Goal: Information Seeking & Learning: Learn about a topic

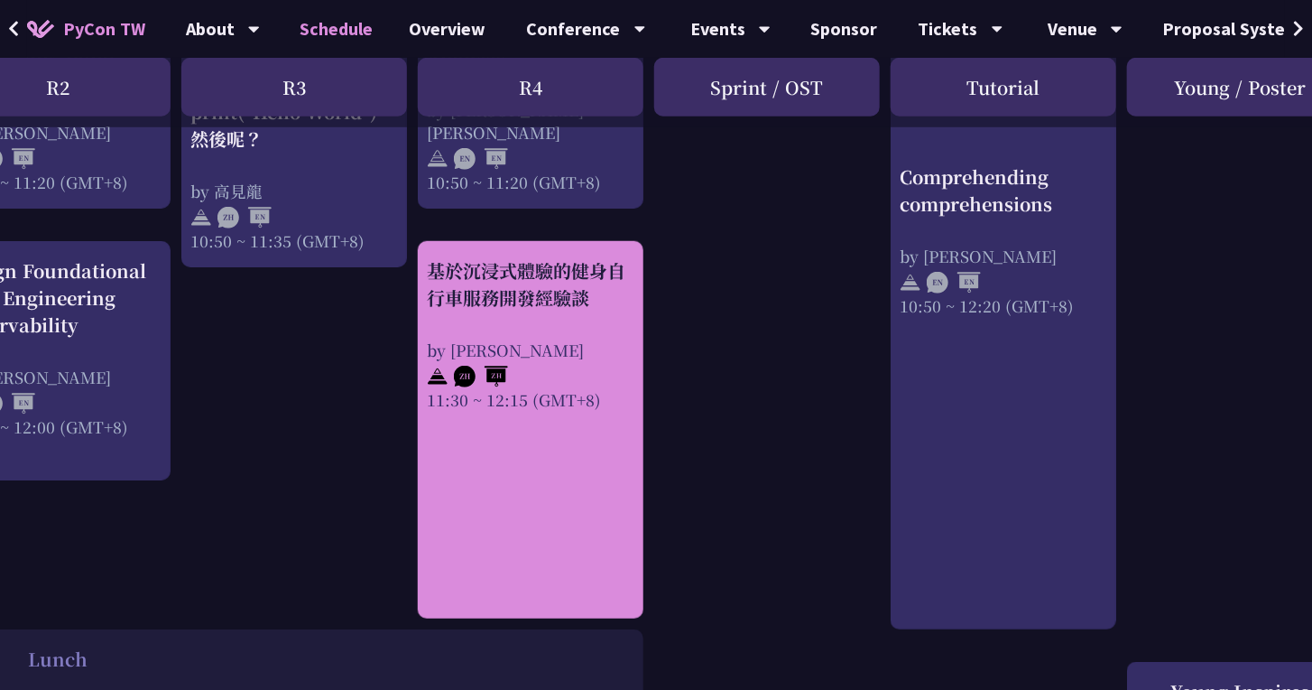
click at [564, 334] on div "基於沉浸式體驗的健身自行車服務開發經驗談 by [PERSON_NAME] 11:30 ~ 12:15 (GMT+8)" at bounding box center [531, 333] width 208 height 153
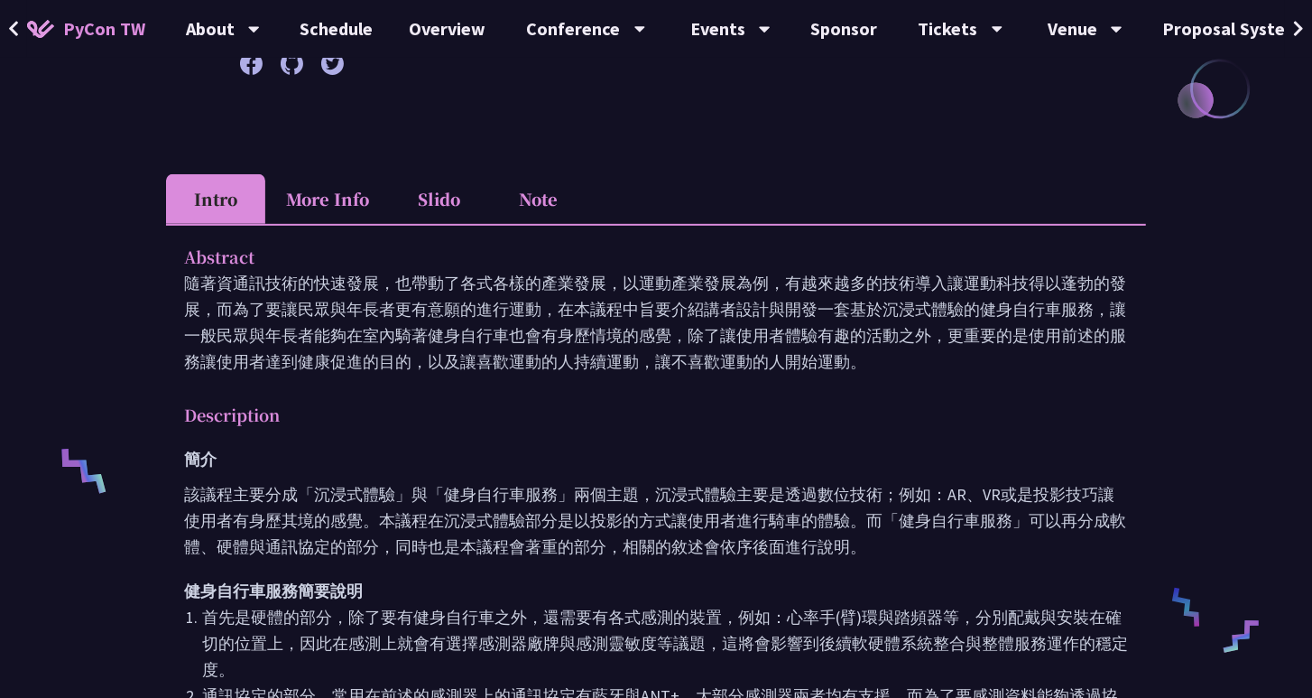
scroll to position [302, 0]
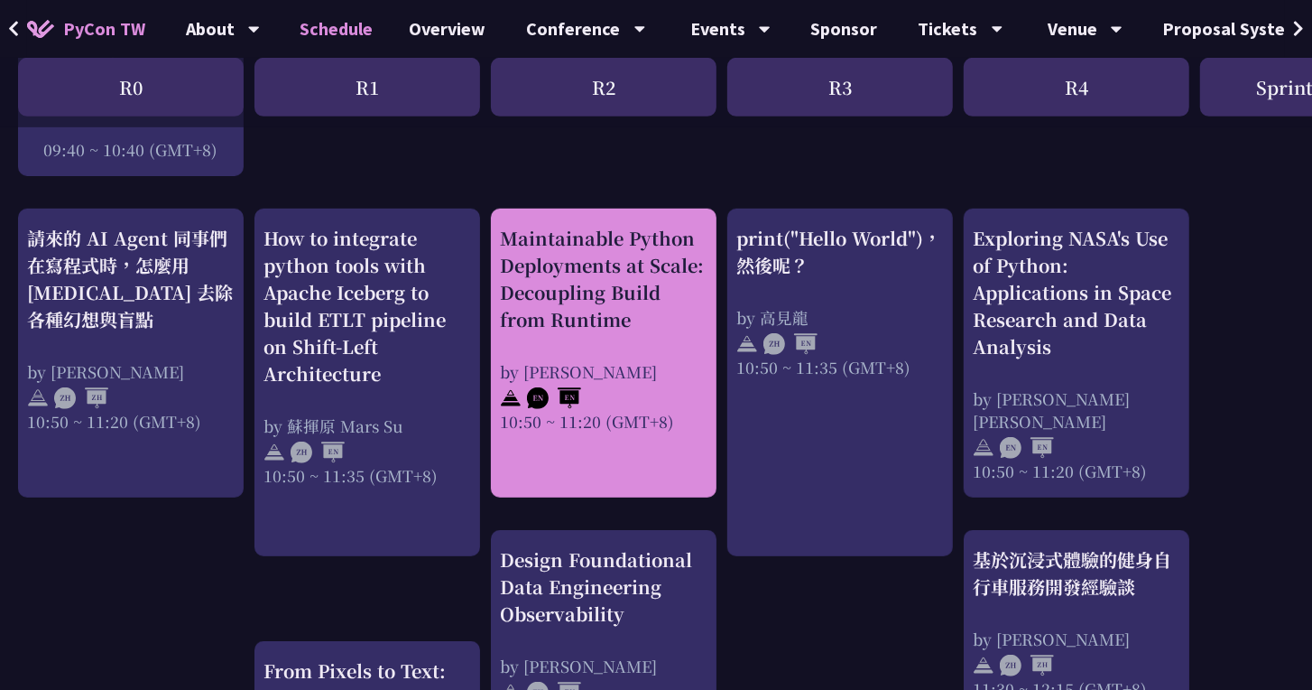
scroll to position [527, 0]
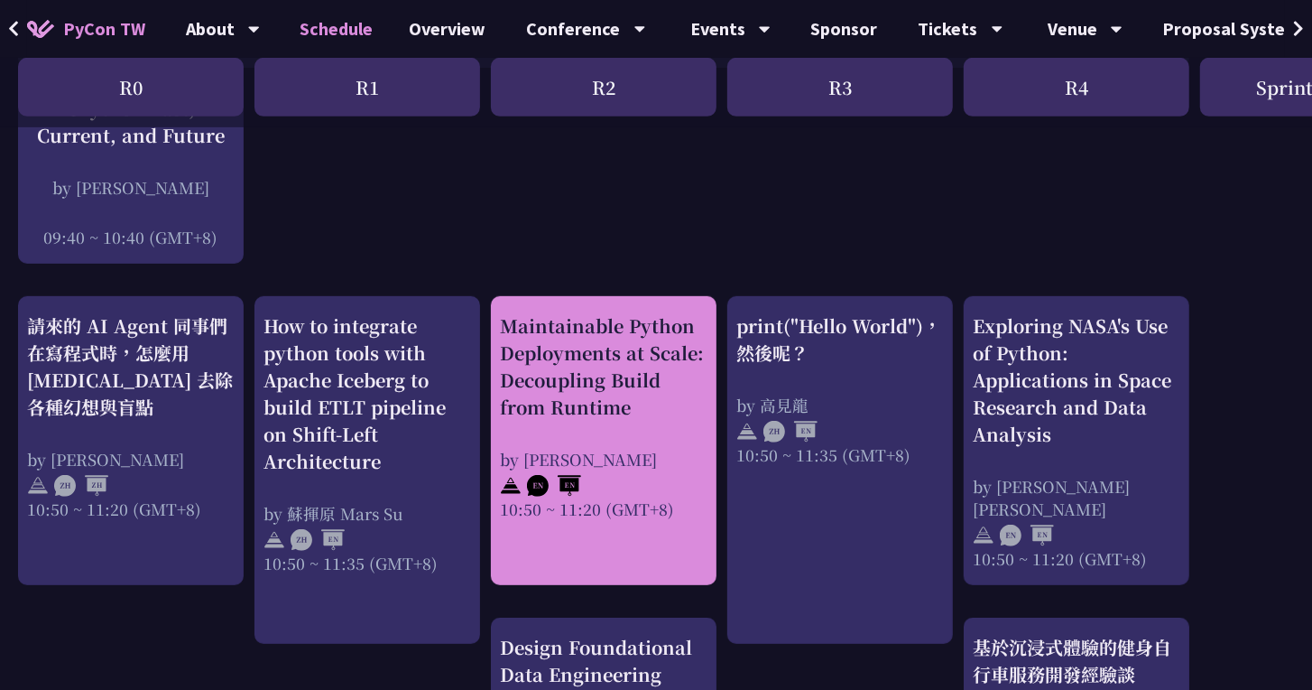
click at [658, 409] on div "Maintainable Python Deployments at Scale: Decoupling Build from Runtime" at bounding box center [604, 366] width 208 height 108
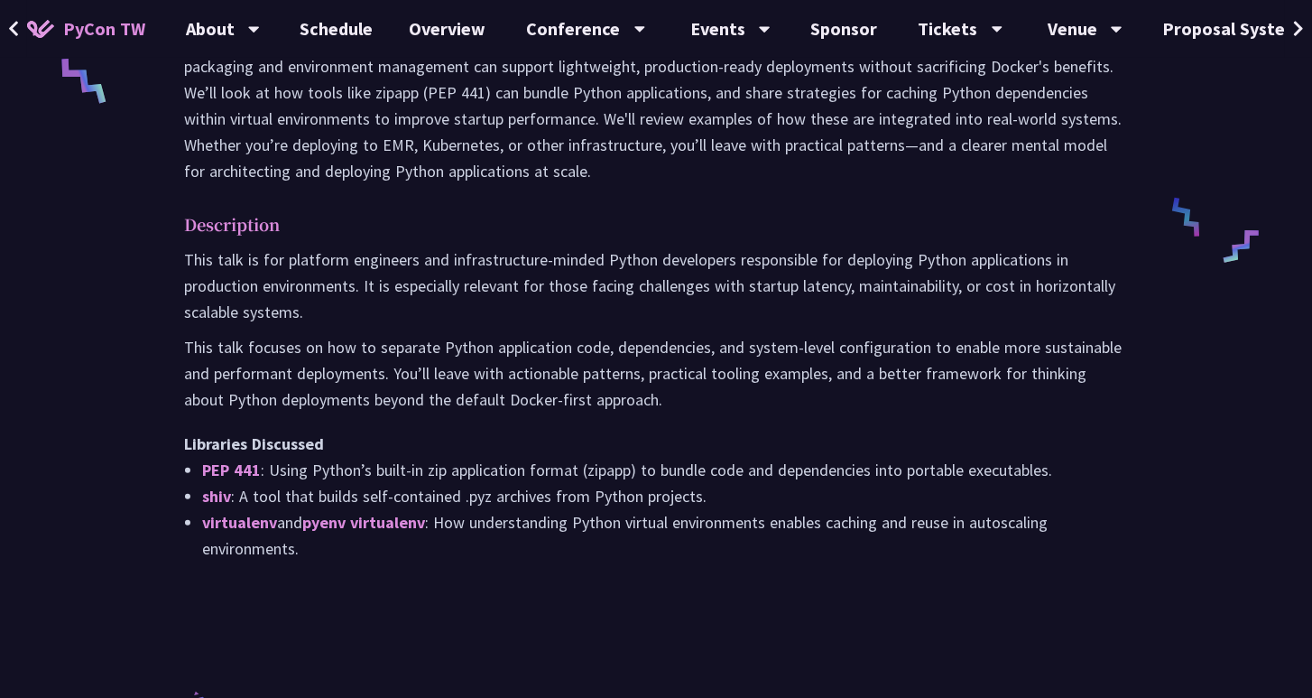
scroll to position [468, 0]
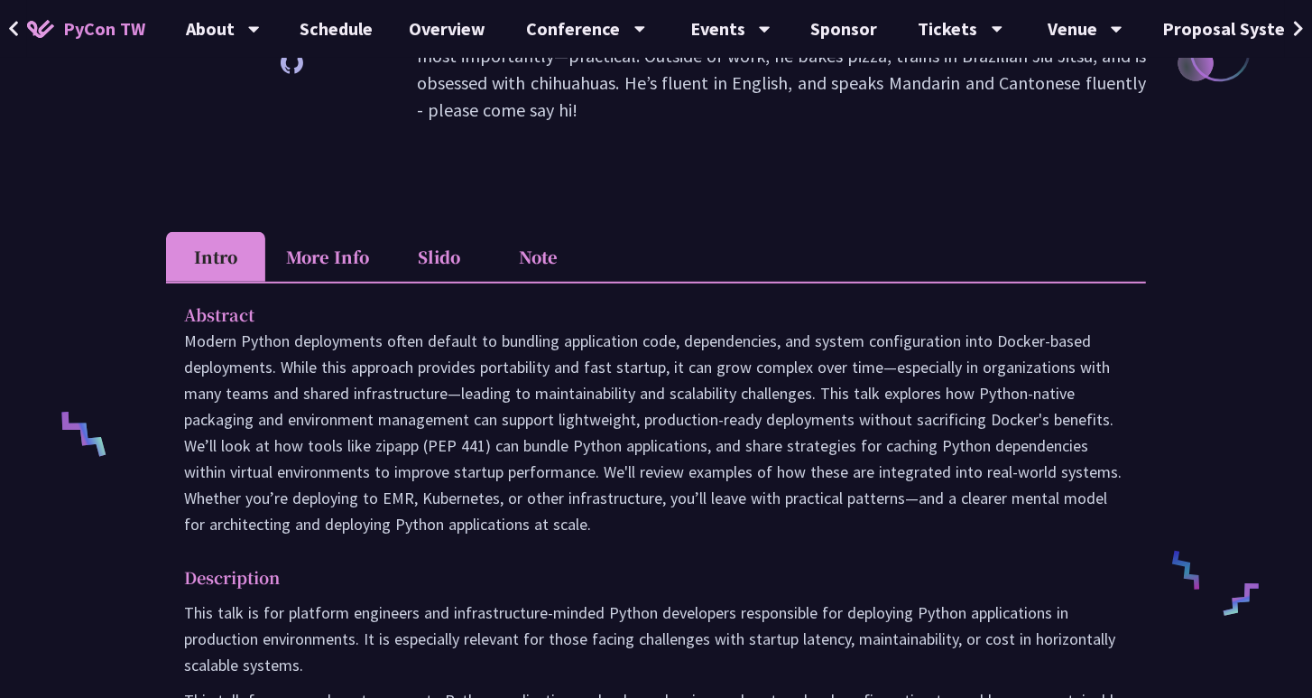
click at [342, 237] on li "More Info" at bounding box center [327, 257] width 125 height 50
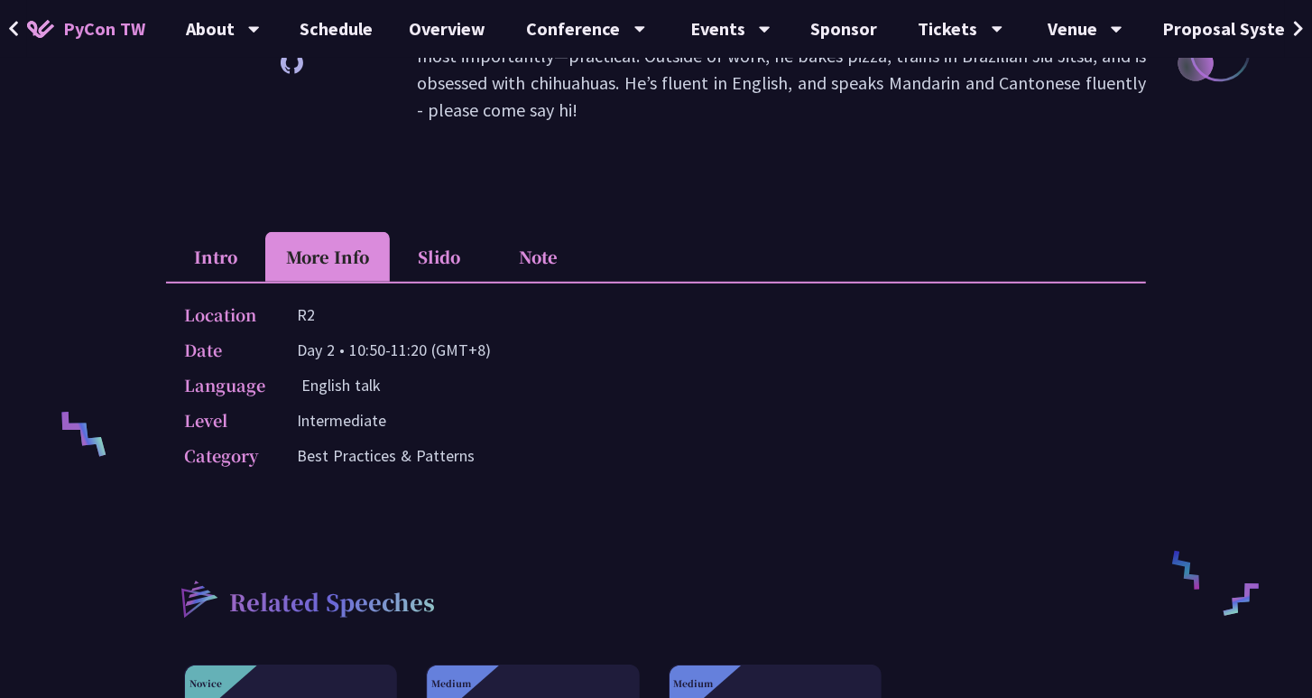
click at [443, 232] on li "Slido" at bounding box center [439, 257] width 99 height 50
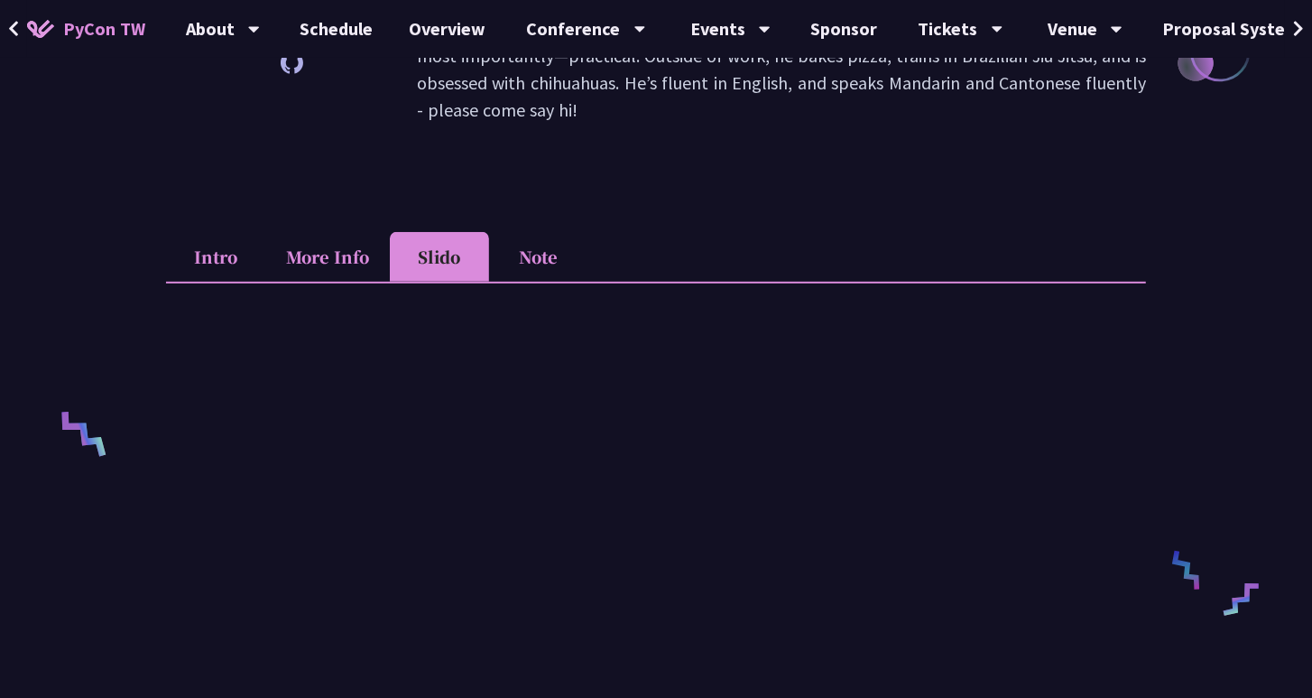
click at [532, 232] on li "Note" at bounding box center [538, 257] width 99 height 50
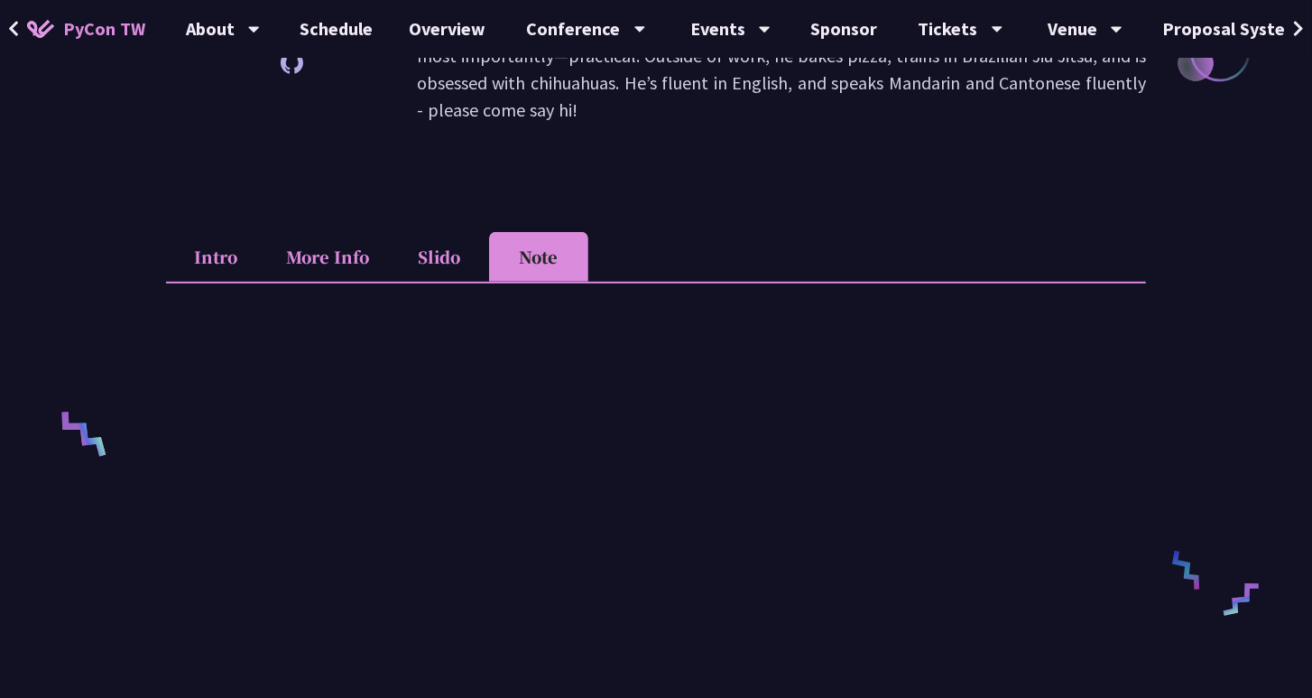
click at [337, 239] on li "More Info" at bounding box center [327, 257] width 125 height 50
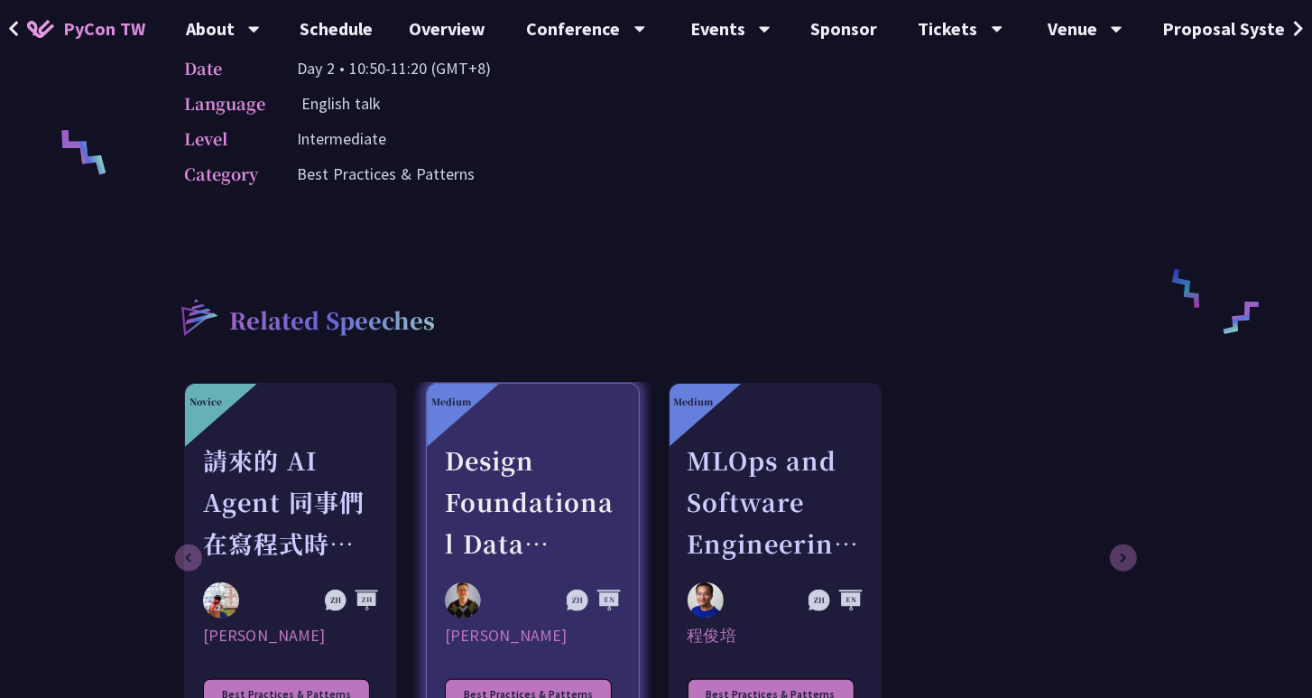
scroll to position [843, 0]
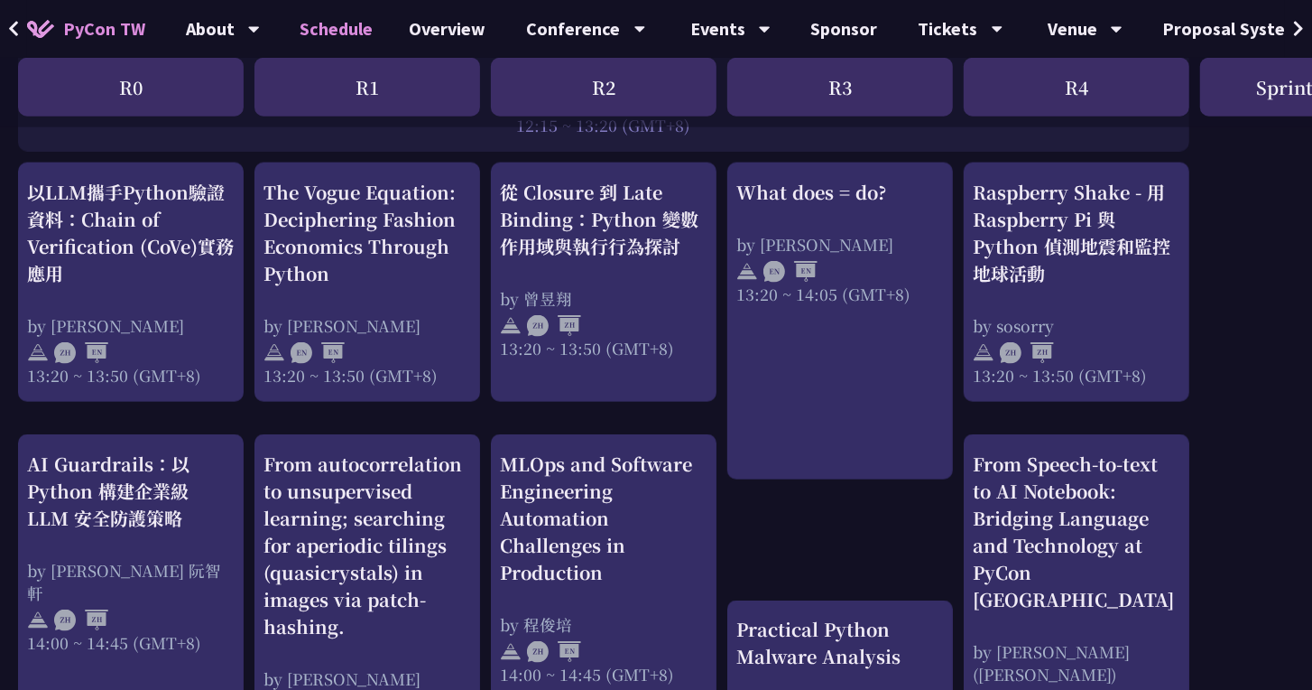
scroll to position [1581, 0]
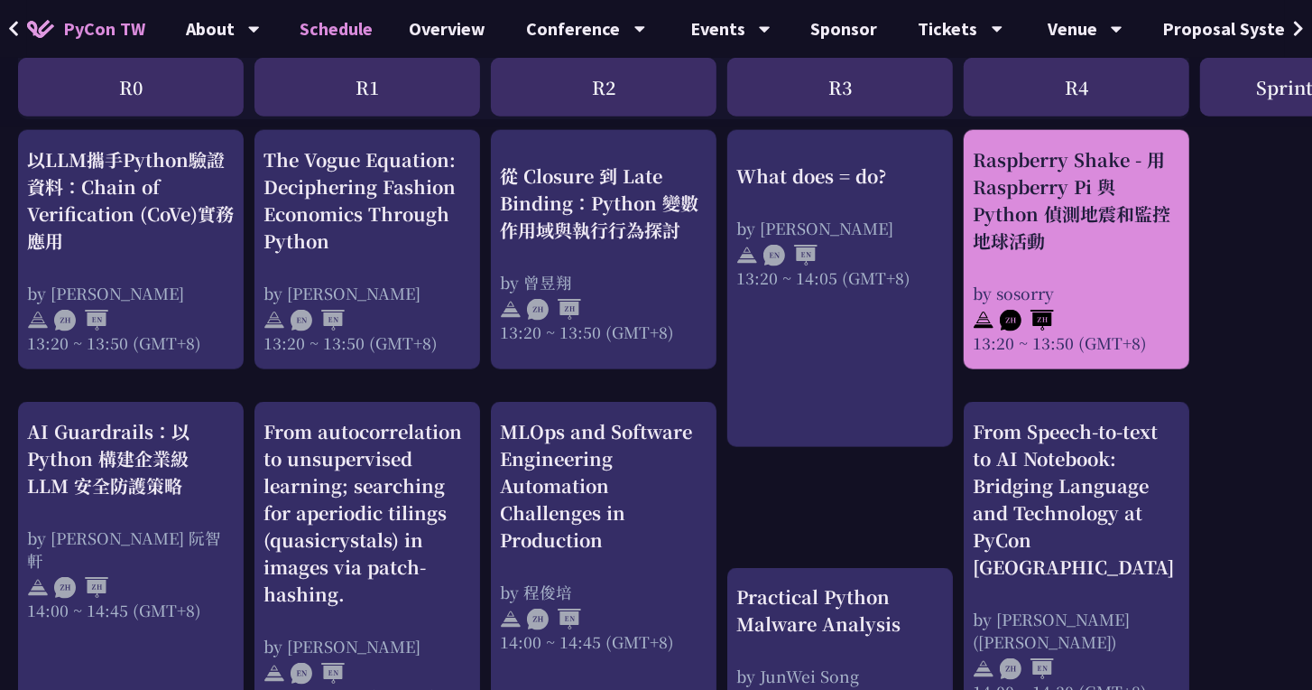
click at [1076, 300] on div "by sosorry" at bounding box center [1077, 293] width 208 height 23
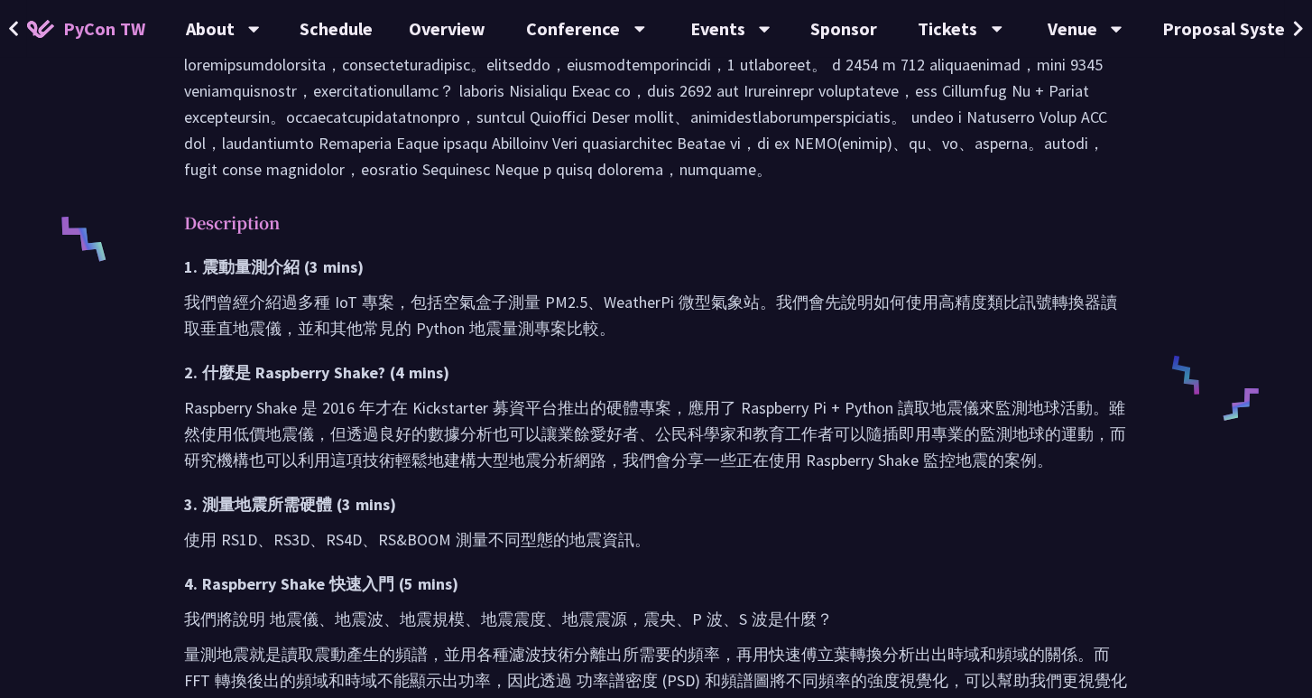
scroll to position [718, 0]
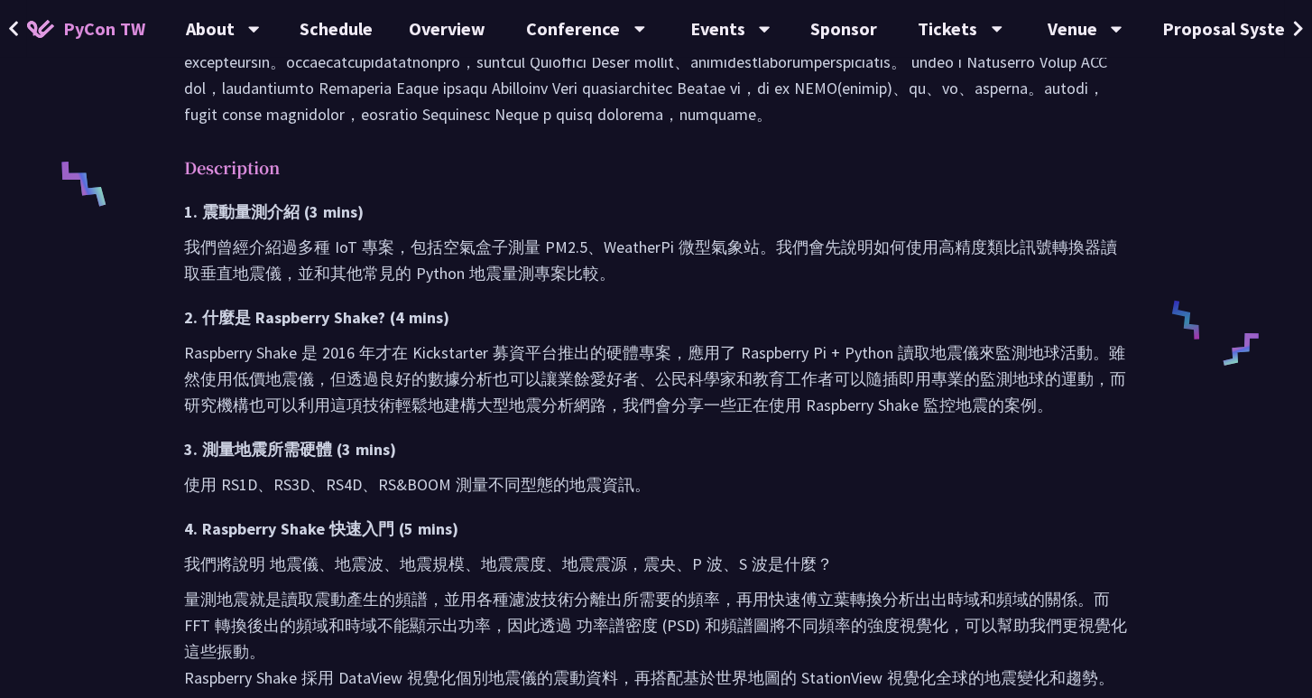
click at [299, 330] on h3 "2. 什麼是 Raspberry Shake? (4 mins)" at bounding box center [656, 317] width 944 height 26
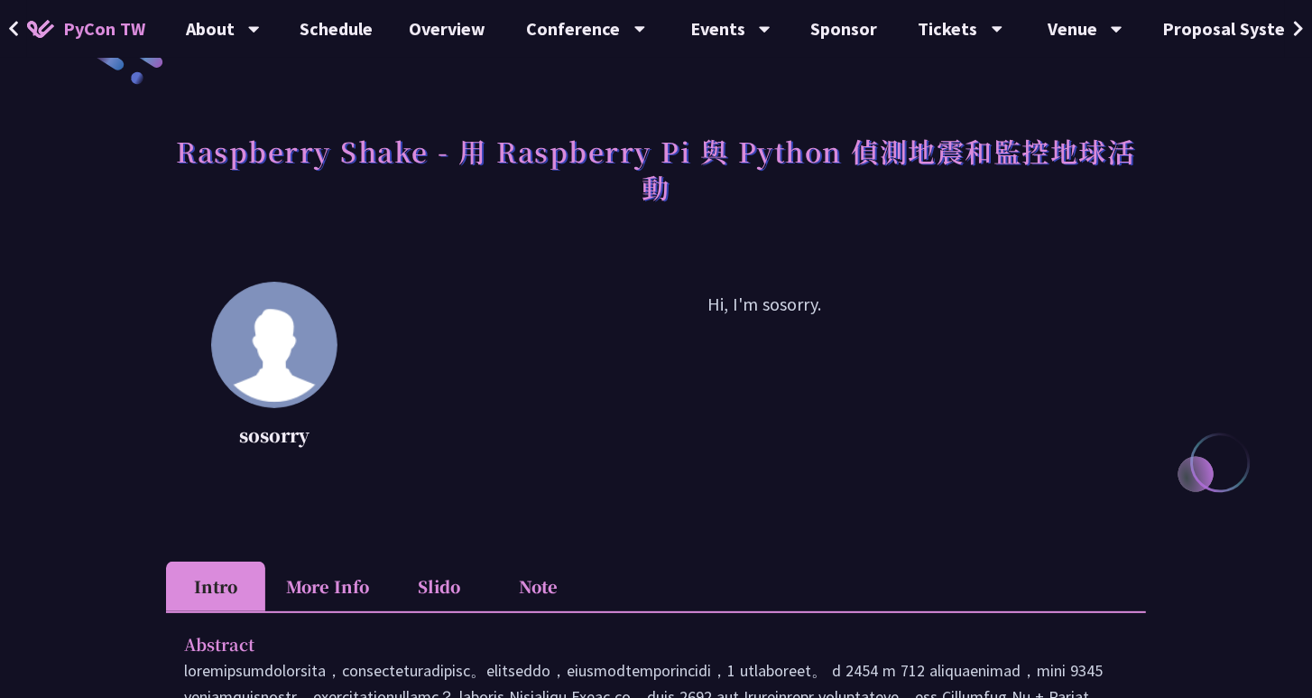
scroll to position [0, 0]
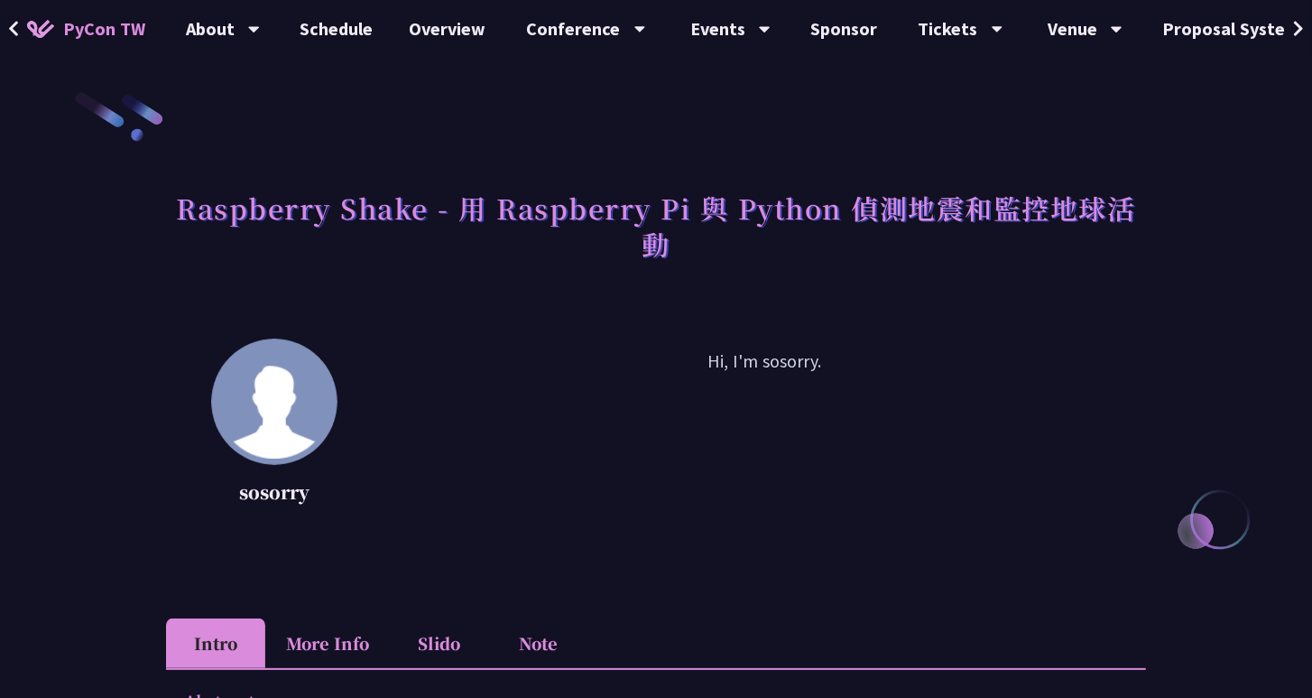
click at [740, 366] on p "Hi, I'm sosorry." at bounding box center [765, 428] width 764 height 162
click at [847, 388] on p "Hi, I'm sosorry." at bounding box center [765, 428] width 764 height 162
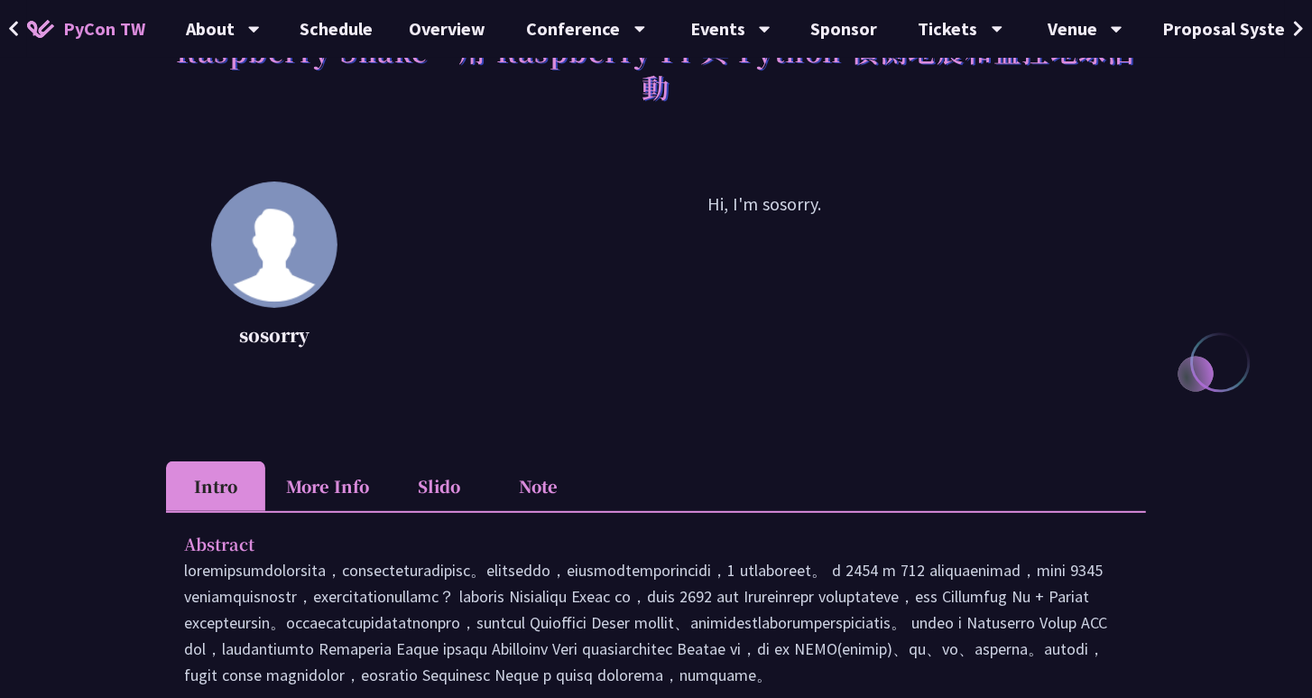
scroll to position [193, 0]
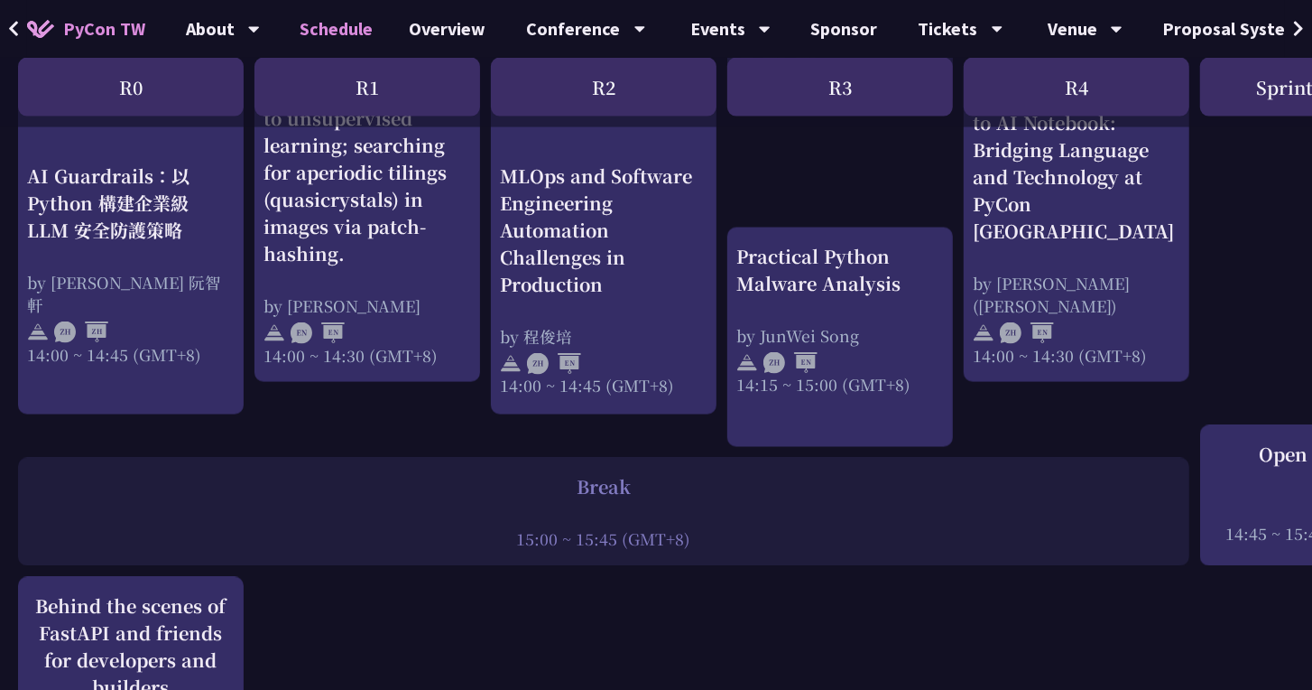
scroll to position [1818, 0]
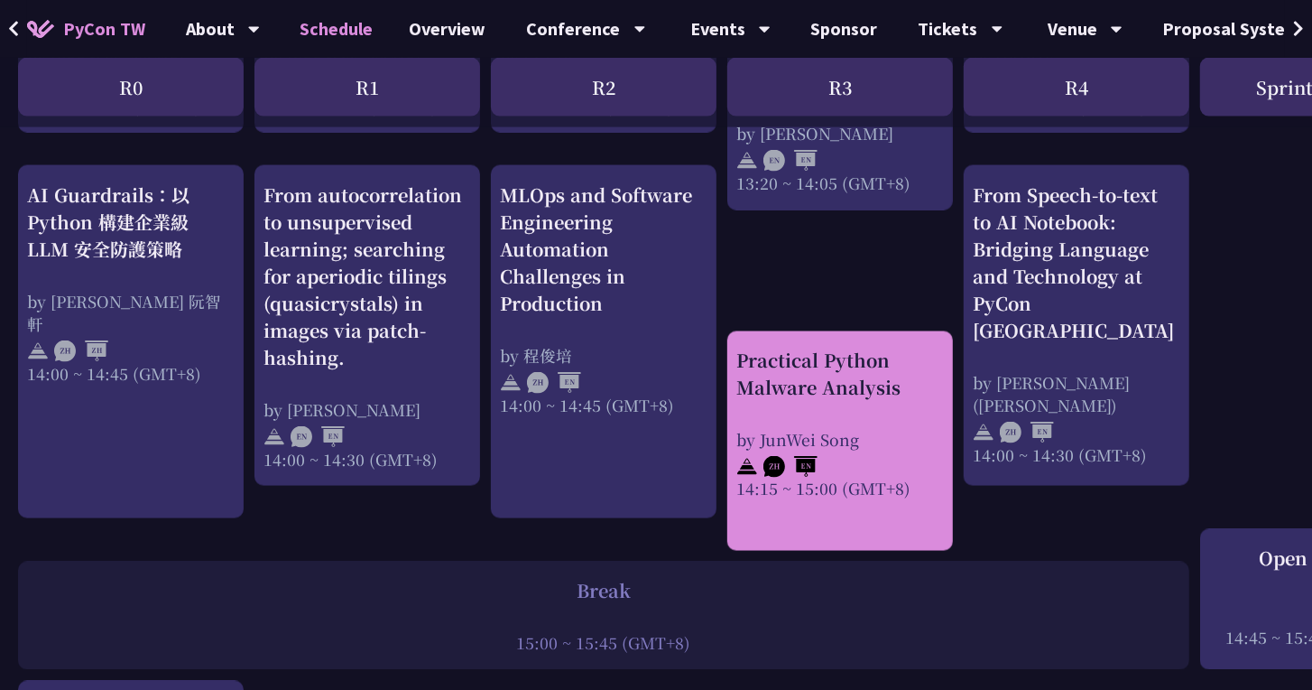
click at [915, 407] on div "Practical Python Malware Analysis by JunWei Song 14:15 ~ 15:00 (GMT+8)" at bounding box center [840, 423] width 208 height 153
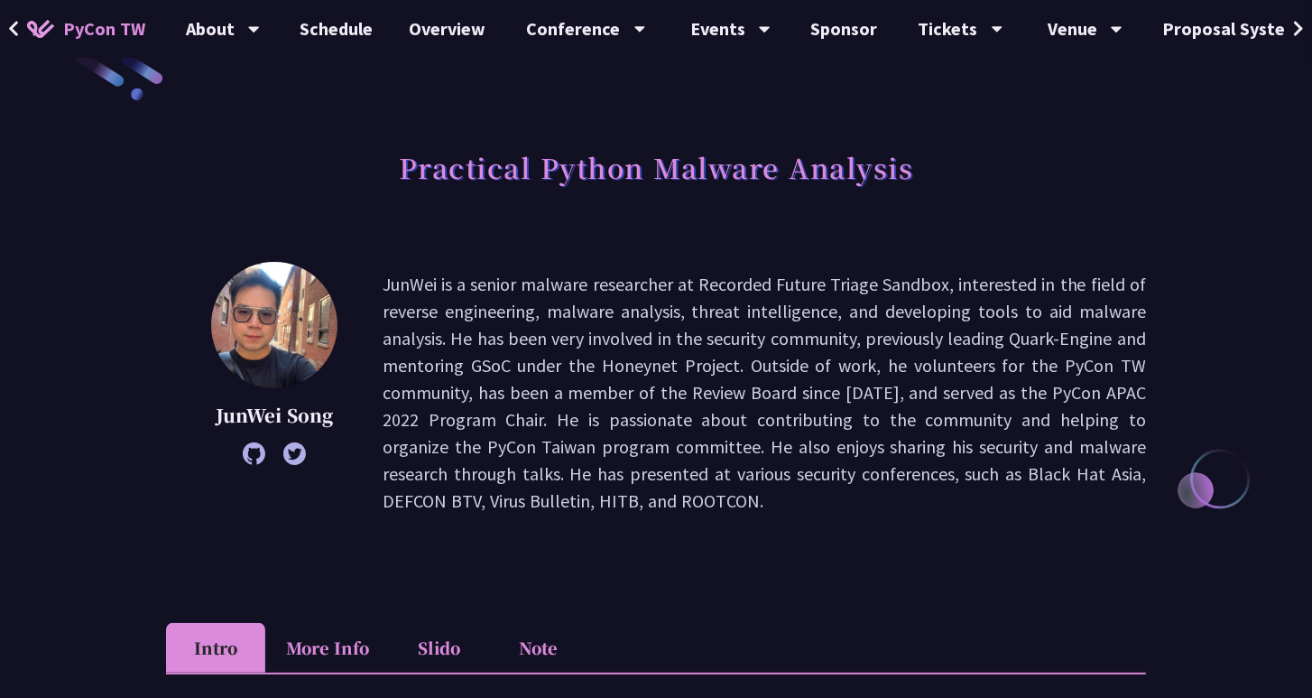
scroll to position [91, 0]
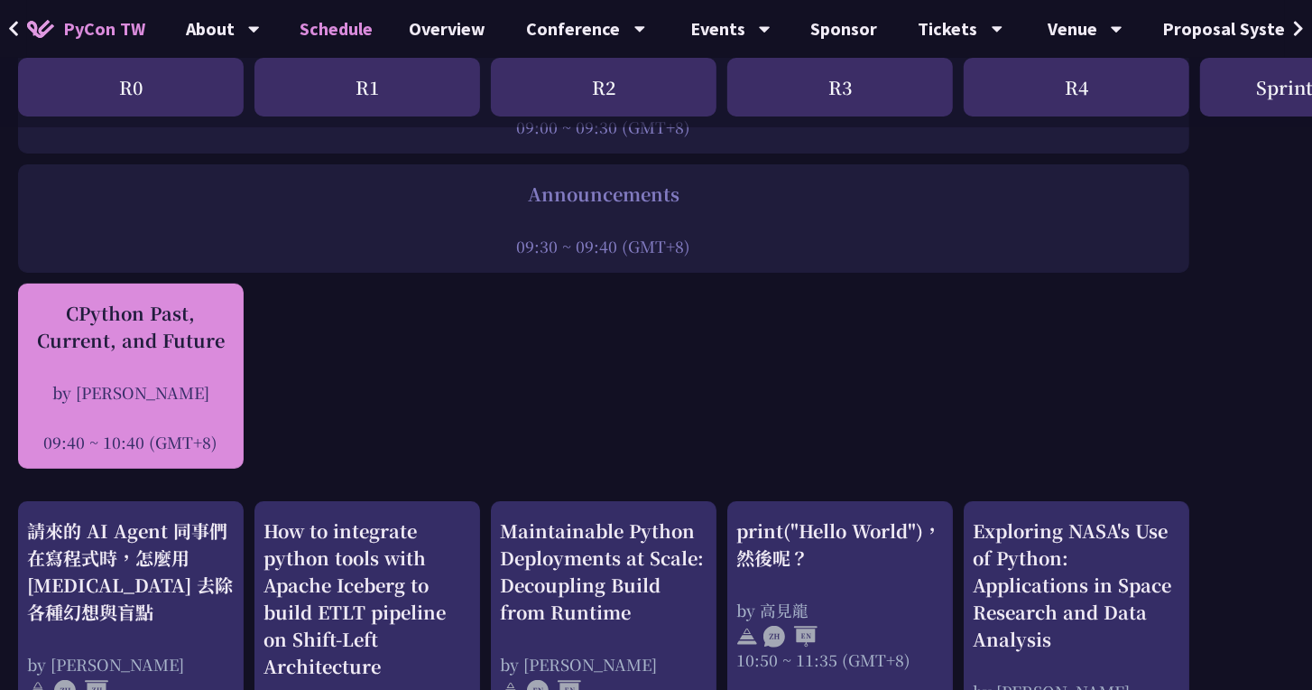
scroll to position [441, 0]
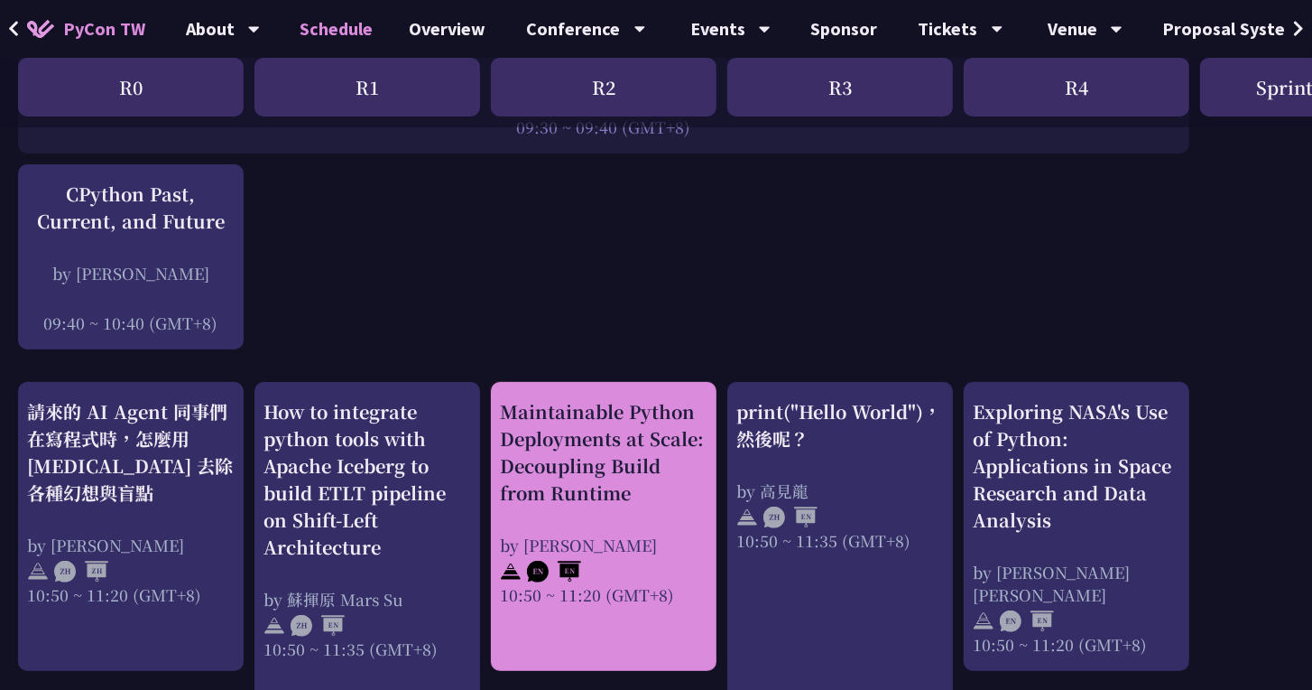
click at [624, 510] on div "Maintainable Python Deployments at Scale: Decoupling Build from Runtime by [PER…" at bounding box center [604, 502] width 208 height 208
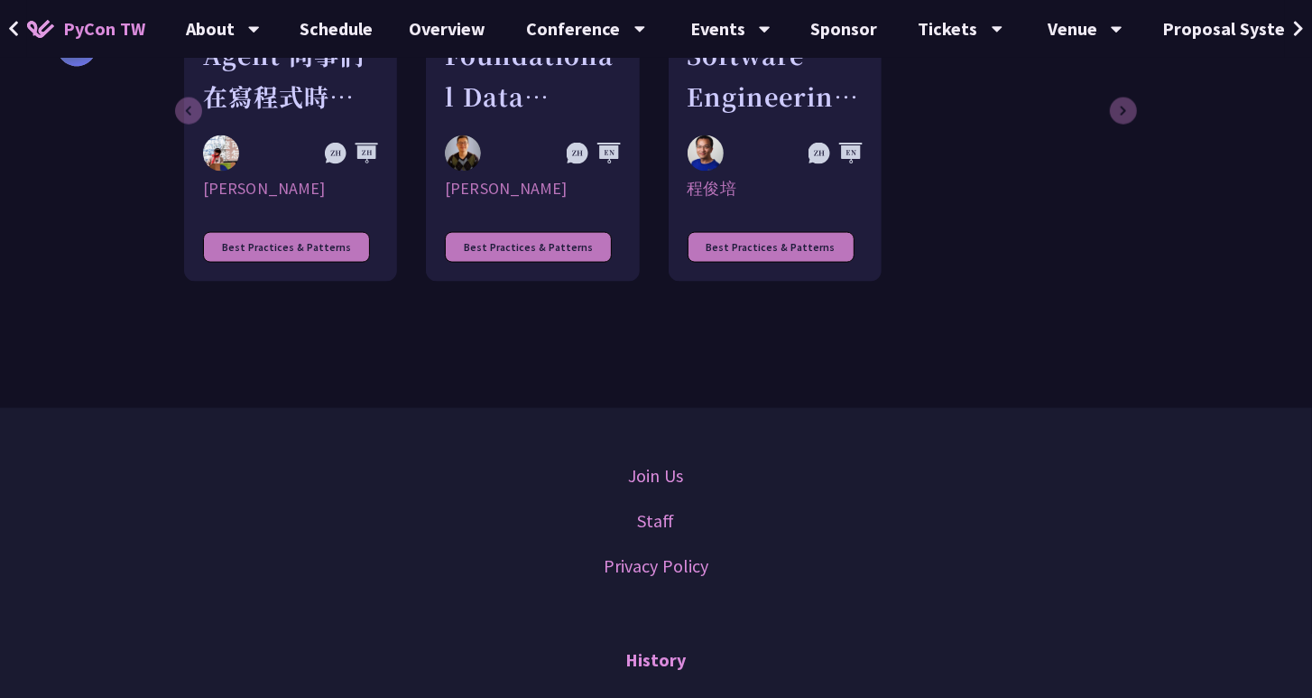
scroll to position [1386, 0]
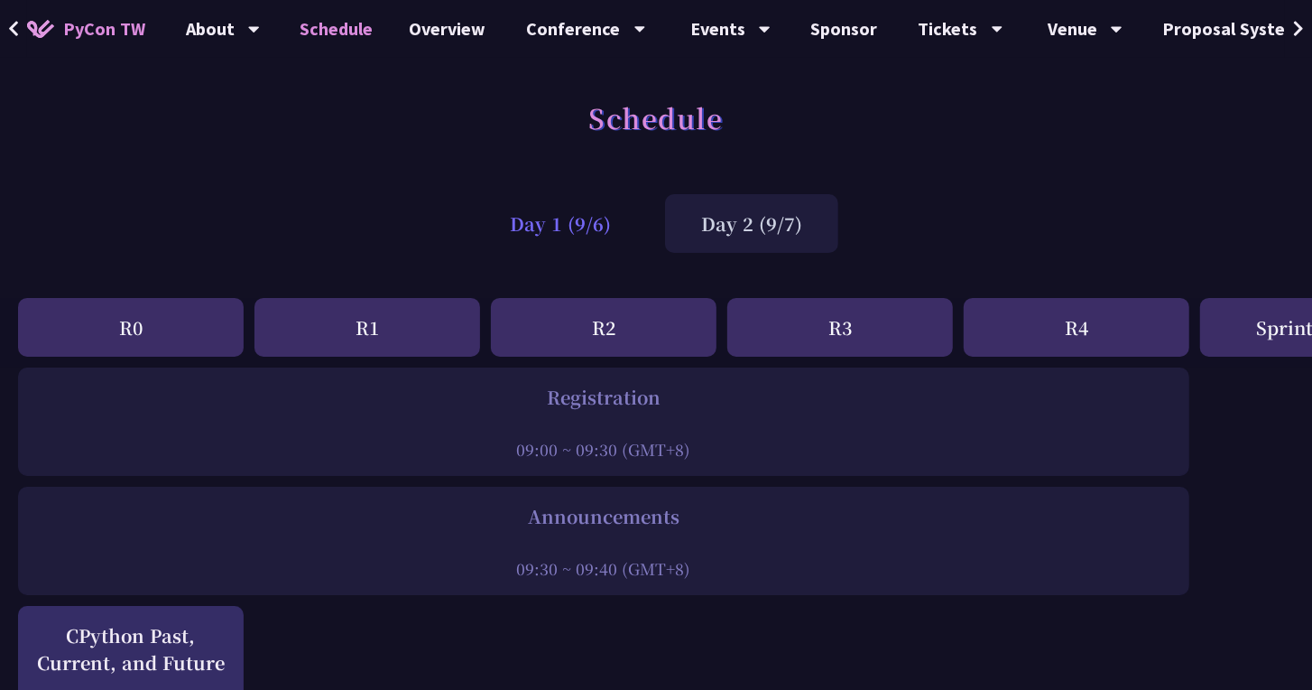
click at [551, 195] on div "Day 1 (9/6)" at bounding box center [560, 223] width 173 height 59
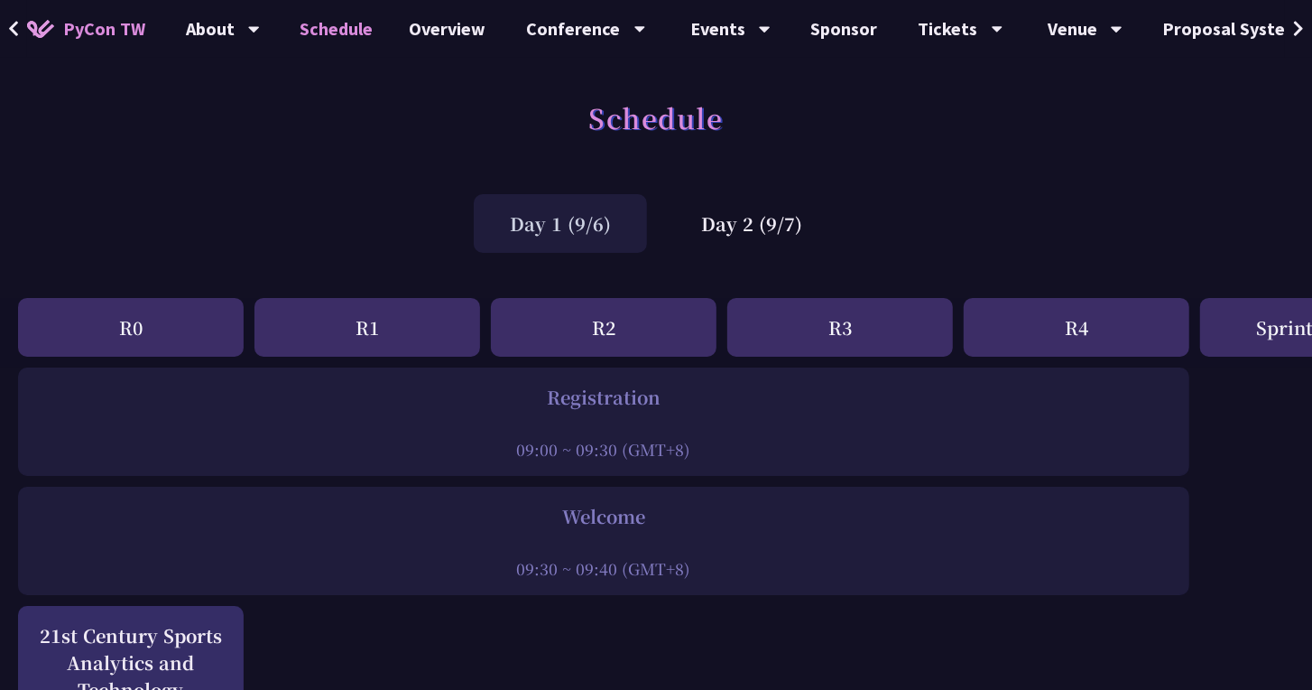
click at [543, 208] on div "Day 1 (9/6)" at bounding box center [560, 223] width 173 height 59
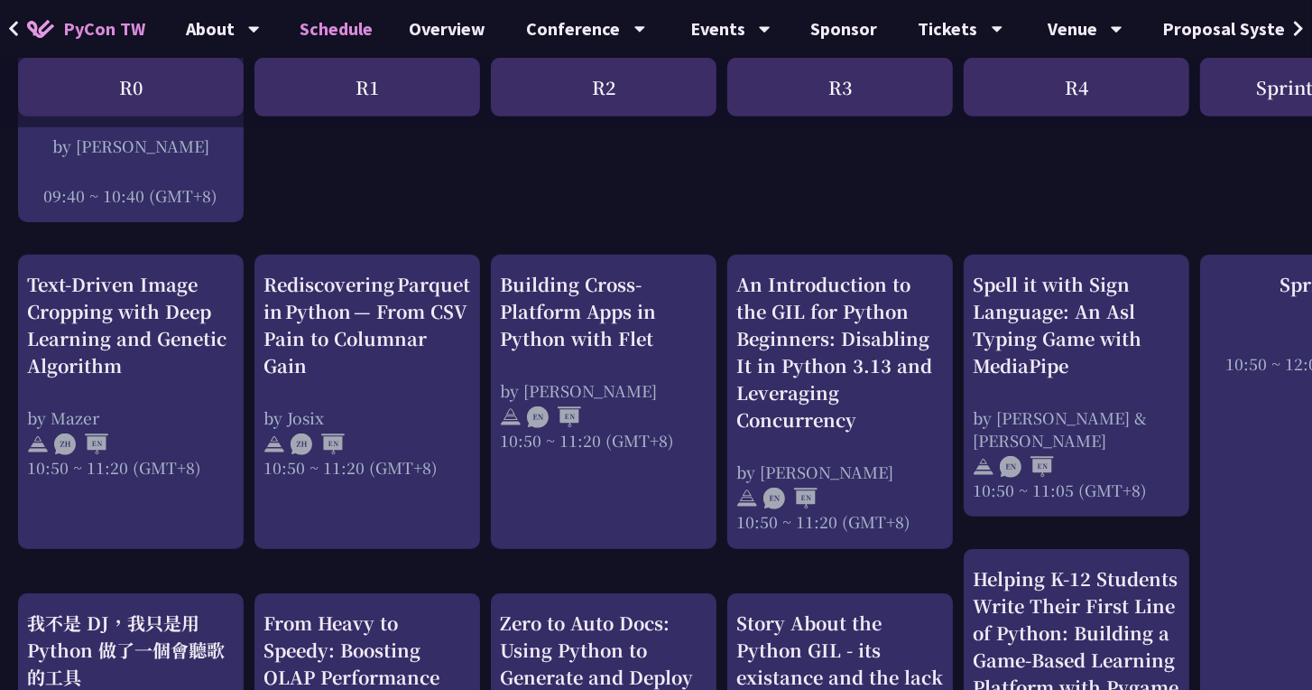
scroll to position [740, 0]
